Goal: Information Seeking & Learning: Learn about a topic

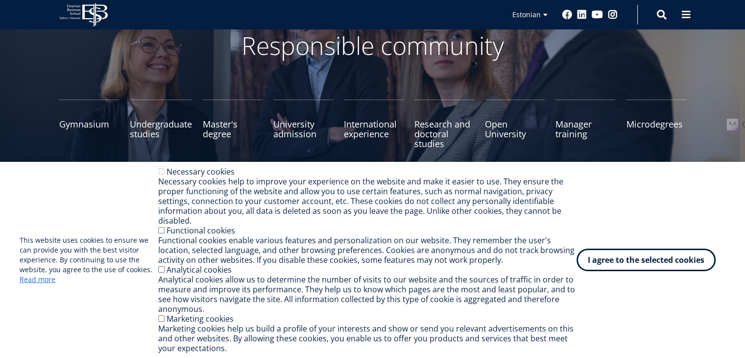
scroll to position [69, 0]
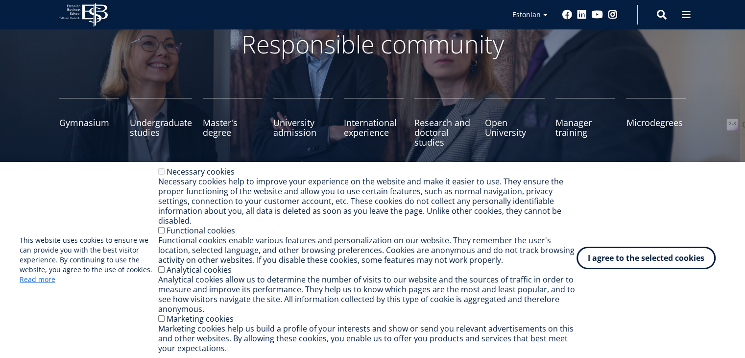
click at [621, 258] on font "I agree to the selected cookies" at bounding box center [646, 257] width 117 height 11
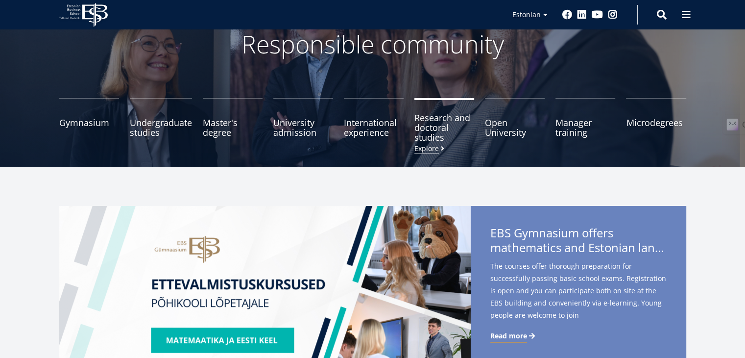
click at [445, 134] on span "Research and doctoral studies Explore" at bounding box center [444, 127] width 60 height 29
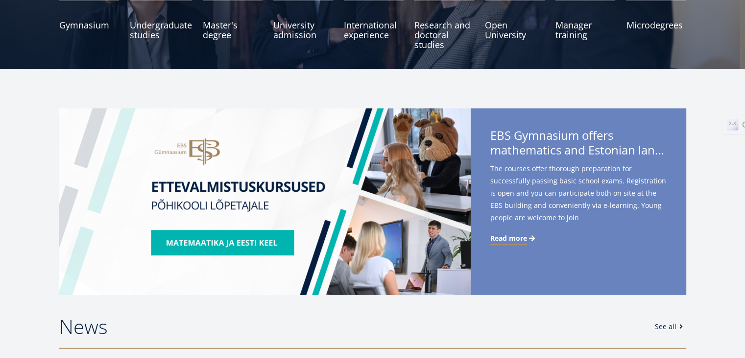
scroll to position [0, 0]
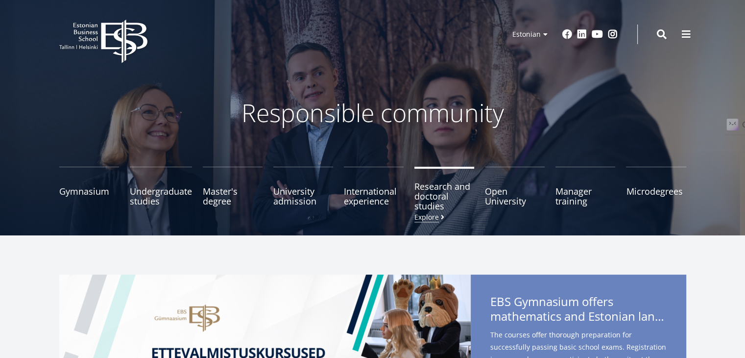
click at [440, 195] on font "Research and doctoral studies" at bounding box center [442, 195] width 56 height 31
click at [433, 210] on font "Research and doctoral studies" at bounding box center [442, 195] width 56 height 31
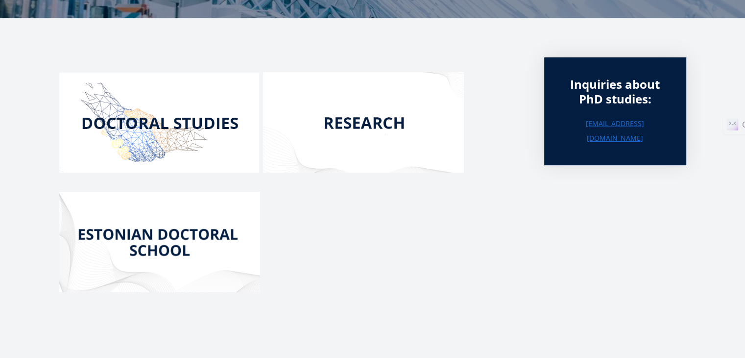
scroll to position [134, 0]
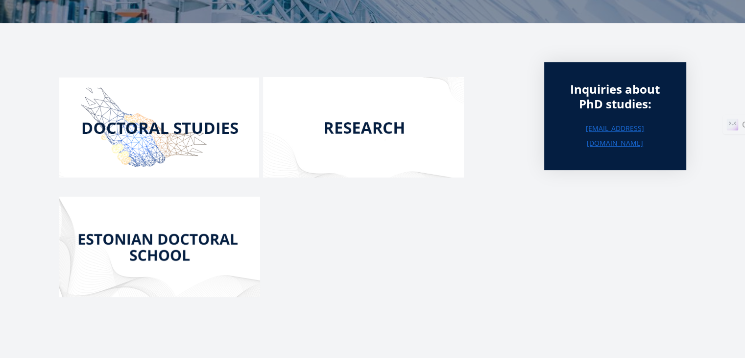
click at [165, 127] on img at bounding box center [159, 127] width 200 height 100
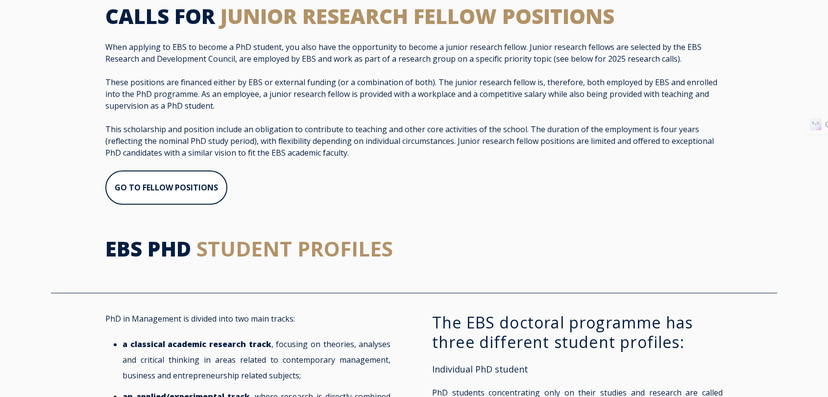
scroll to position [686, 0]
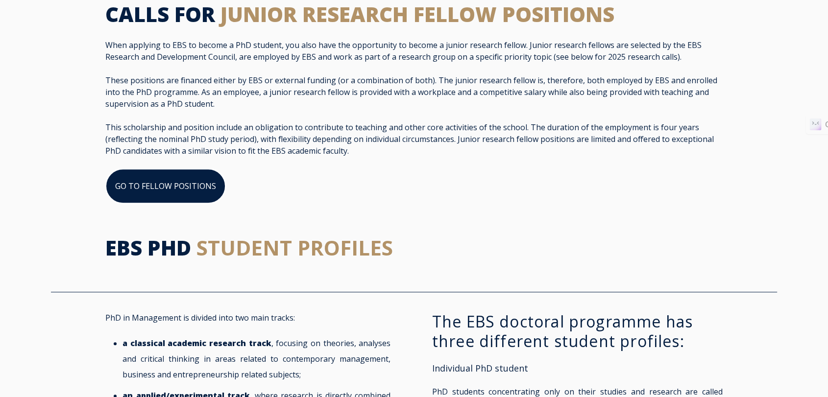
click at [197, 191] on link "GO TO FELLOW POSITIONS" at bounding box center [165, 186] width 121 height 35
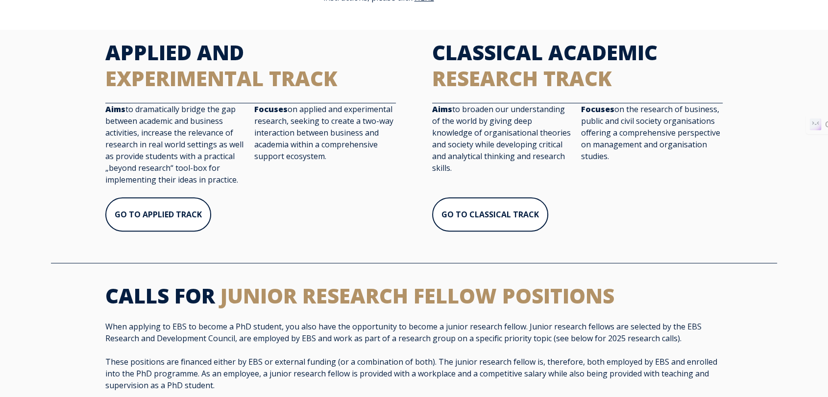
scroll to position [401, 0]
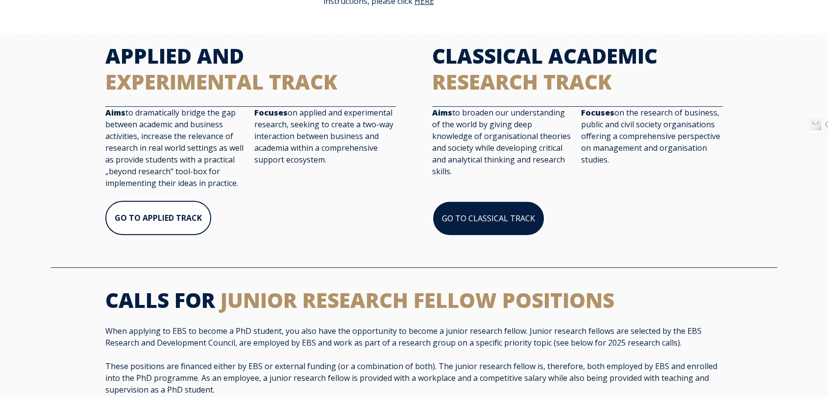
click at [474, 224] on link "GO TO CLASSICAL TRACK" at bounding box center [488, 218] width 113 height 35
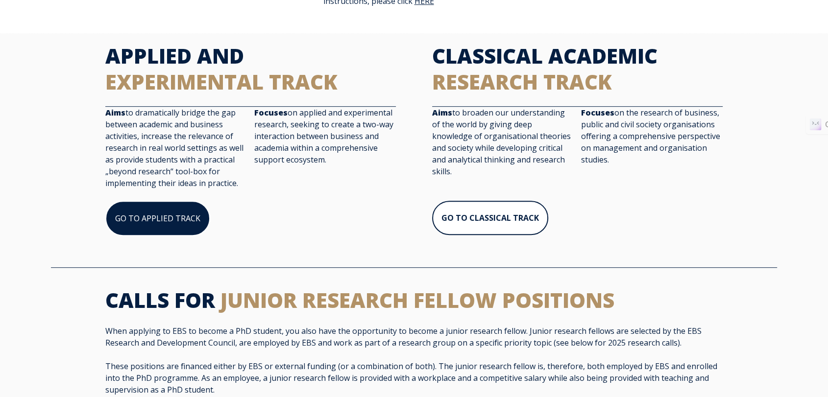
click at [158, 220] on link "GO TO APPLIED TRACK" at bounding box center [157, 218] width 105 height 35
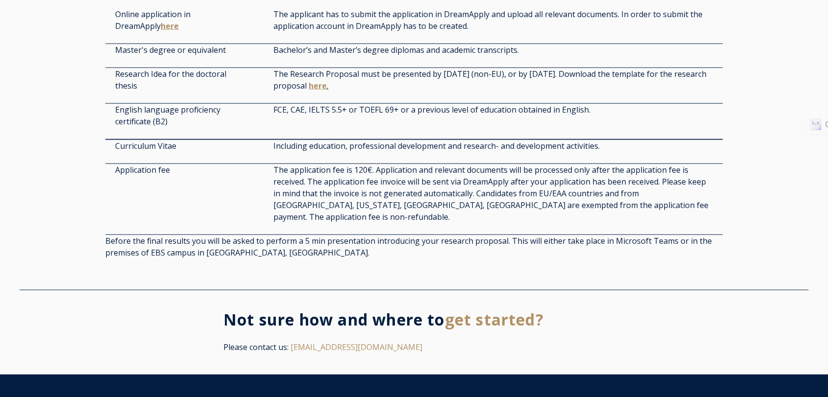
scroll to position [2260, 0]
